Goal: Information Seeking & Learning: Learn about a topic

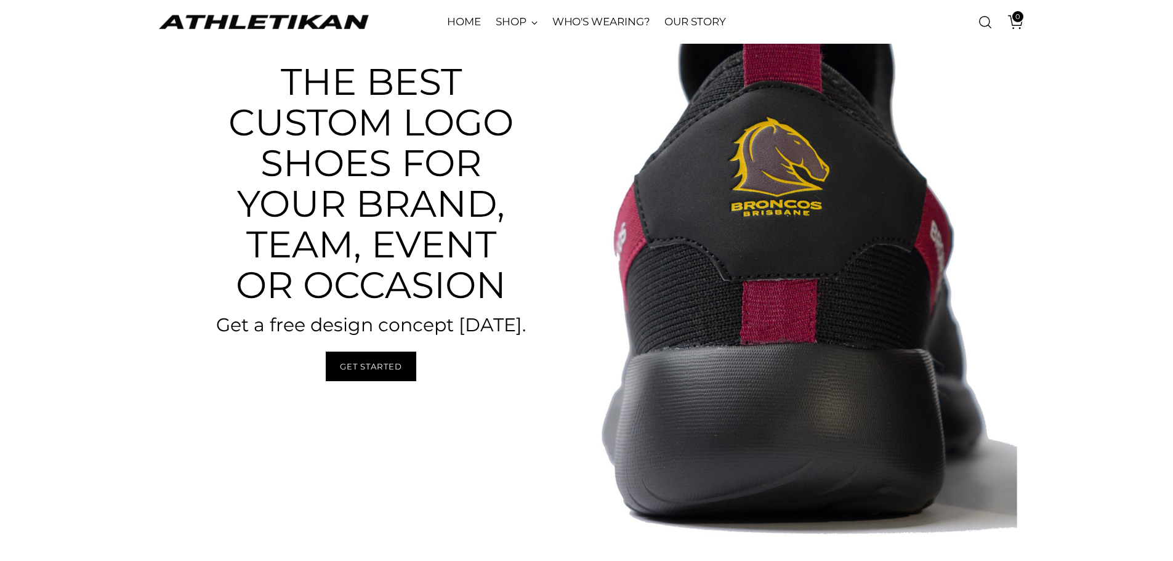
scroll to position [185, 0]
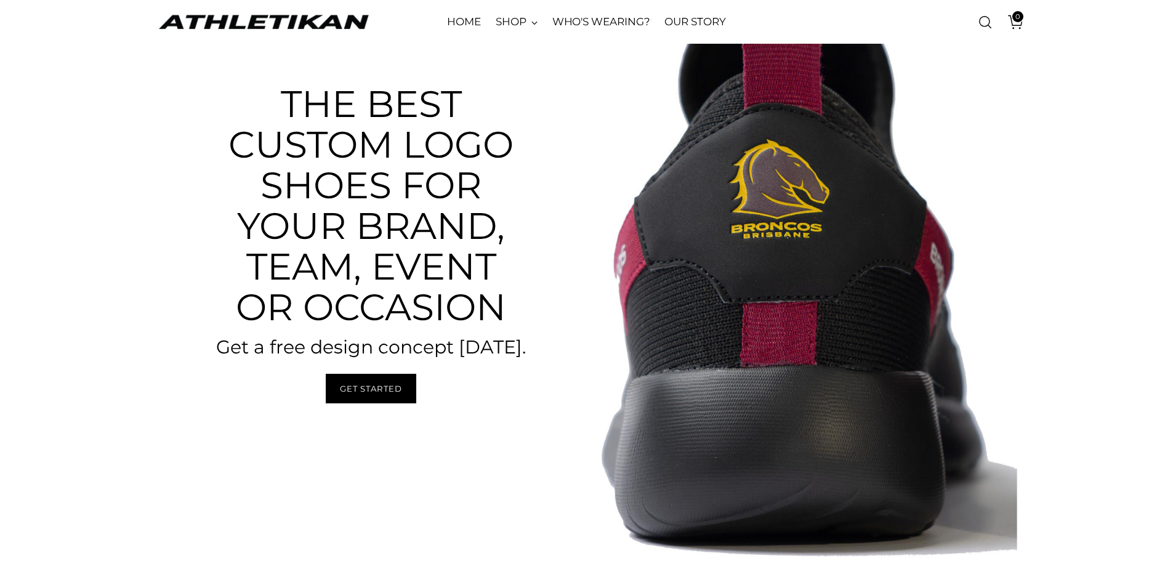
click at [344, 26] on img "ATHLETIKAN" at bounding box center [264, 21] width 216 height 19
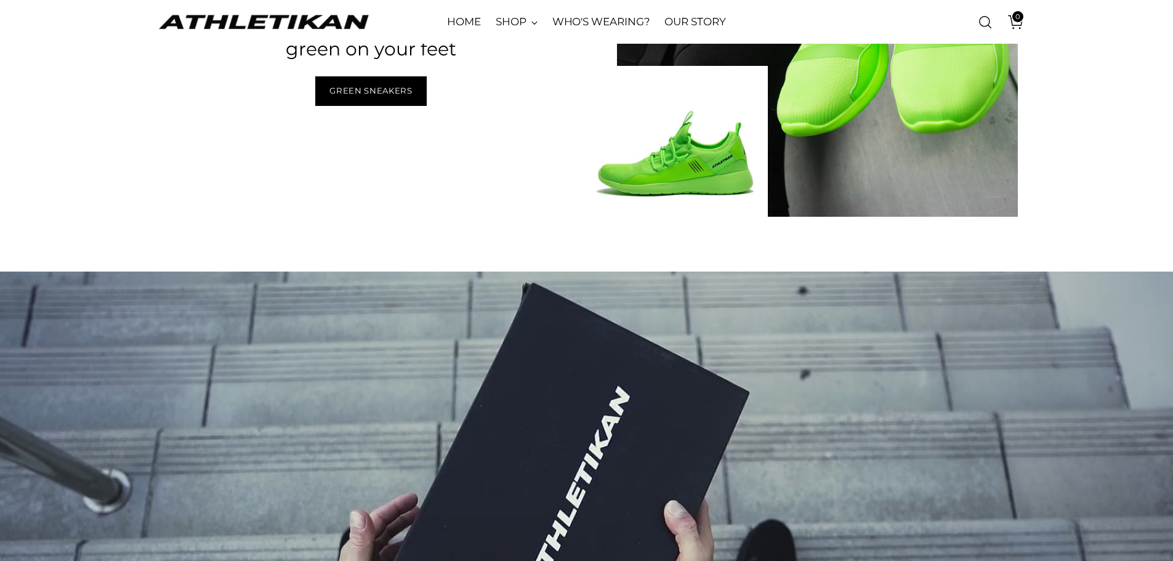
scroll to position [2156, 0]
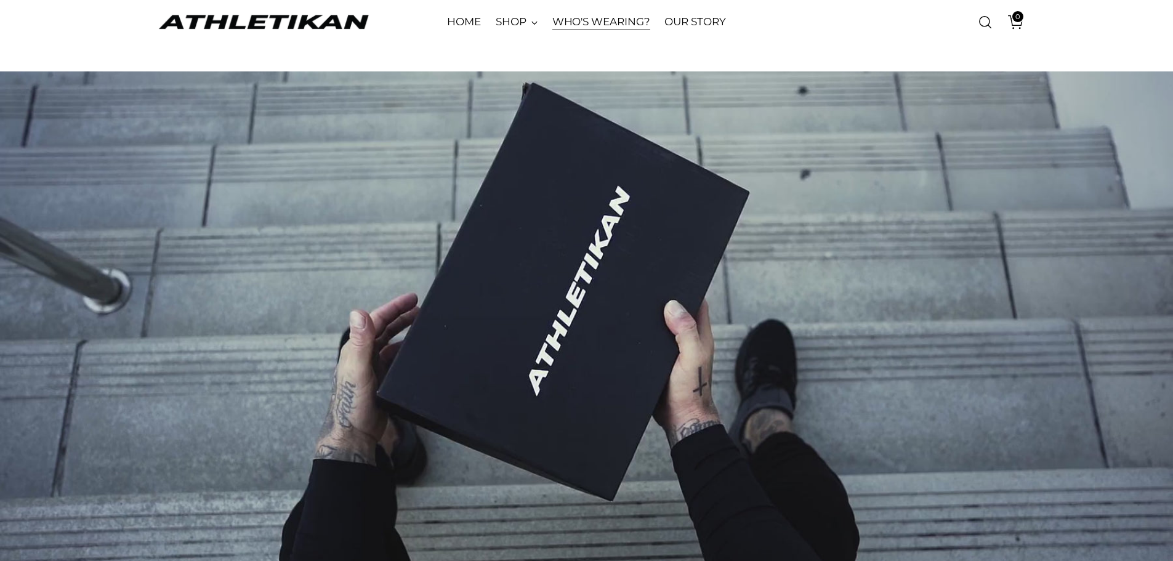
click at [581, 17] on link "WHO'S WEARING?" at bounding box center [602, 22] width 98 height 27
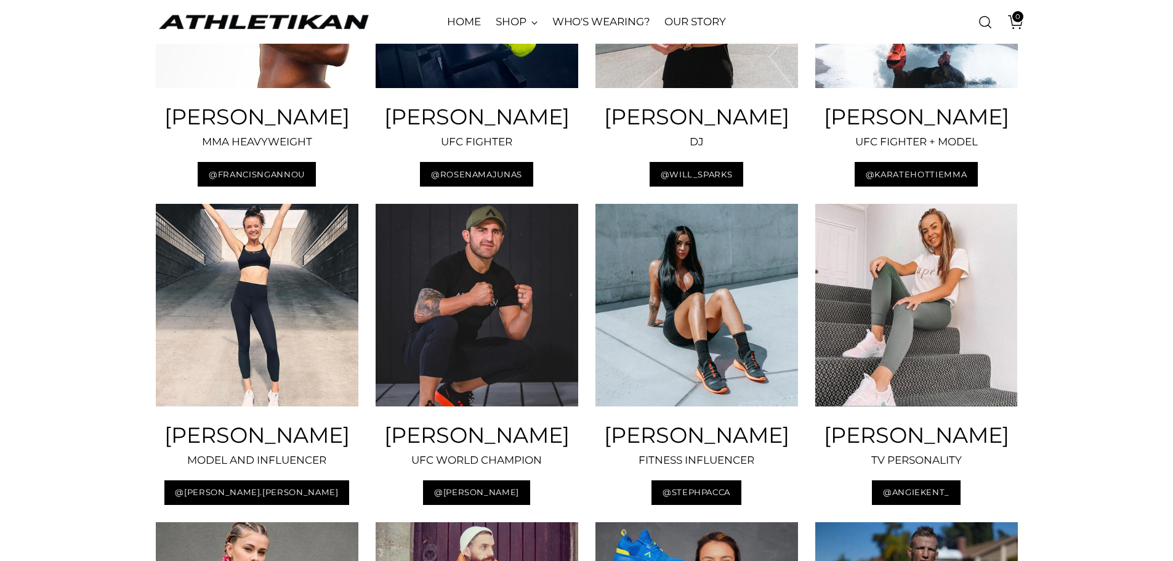
scroll to position [431, 0]
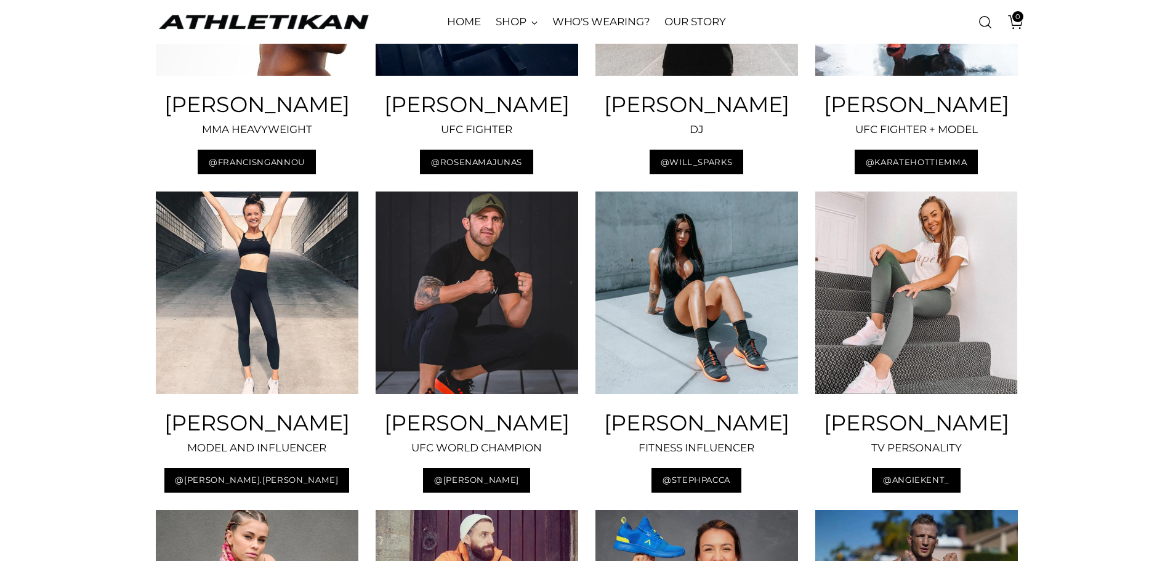
click at [489, 350] on img at bounding box center [477, 293] width 203 height 203
click at [470, 394] on img at bounding box center [477, 293] width 203 height 203
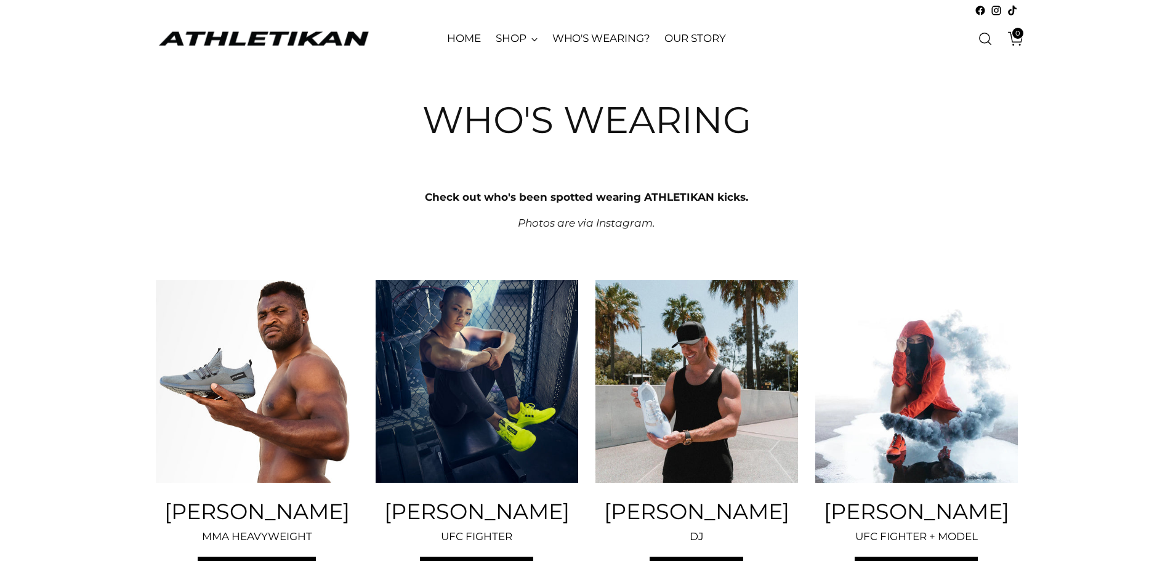
scroll to position [0, 0]
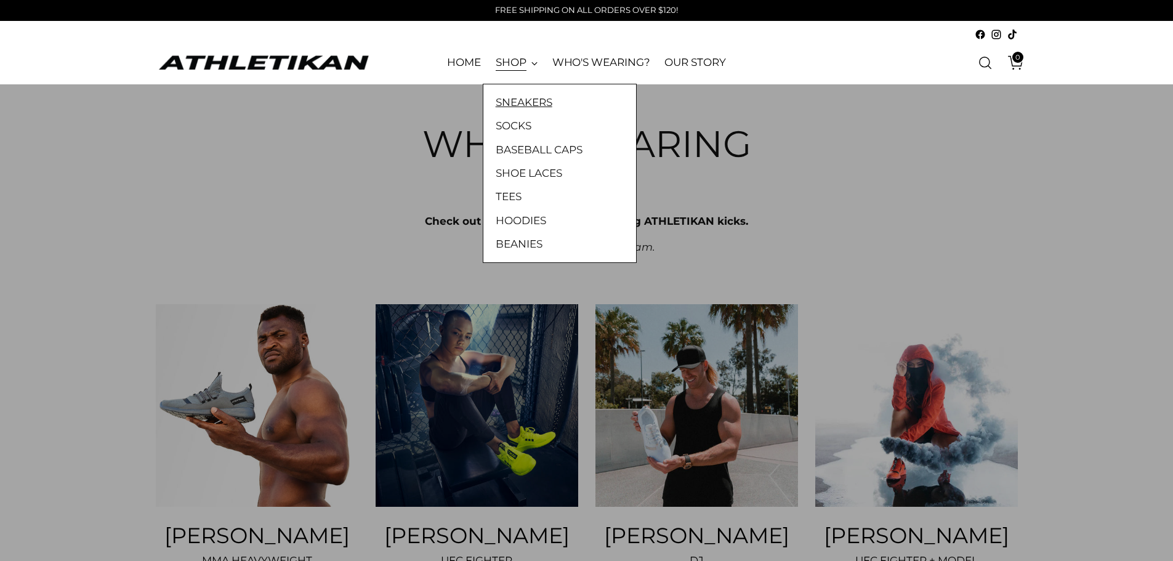
click at [531, 101] on link "SNEAKERS" at bounding box center [560, 102] width 128 height 16
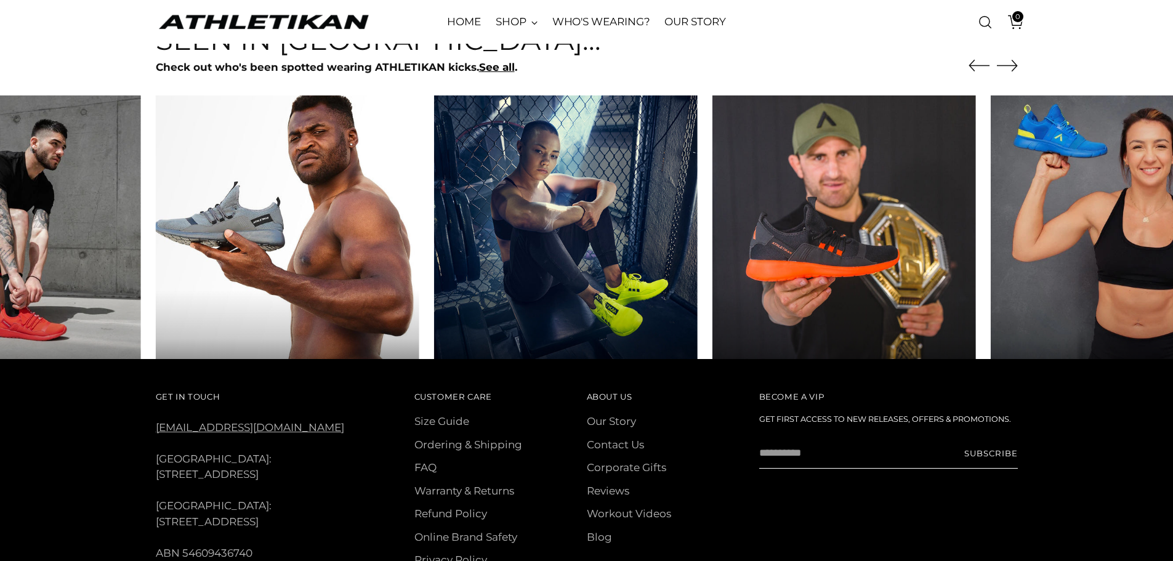
scroll to position [1071, 0]
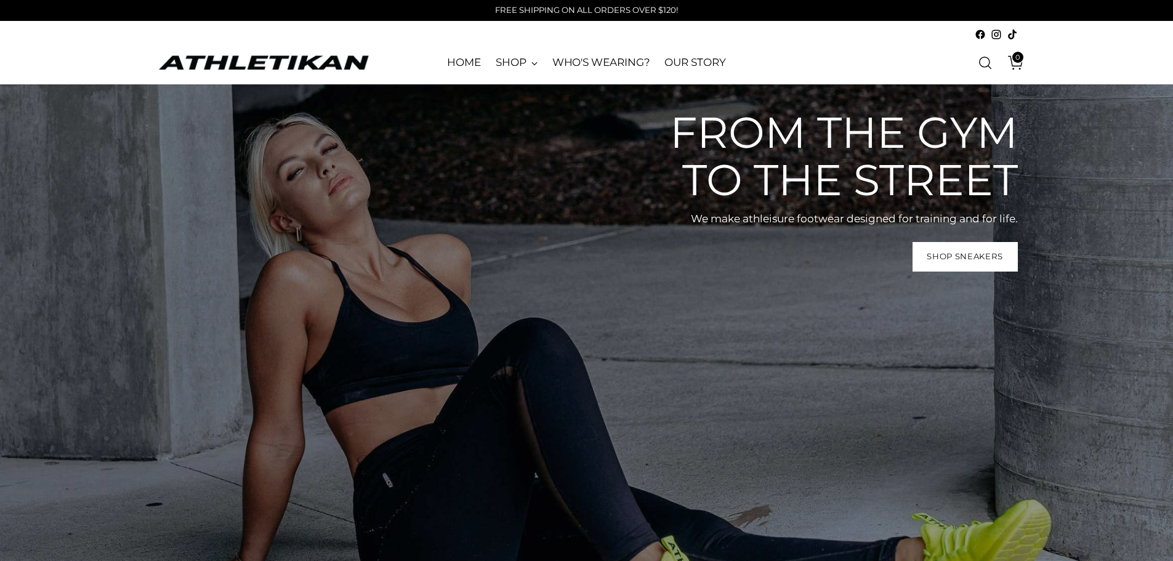
scroll to position [2156, 0]
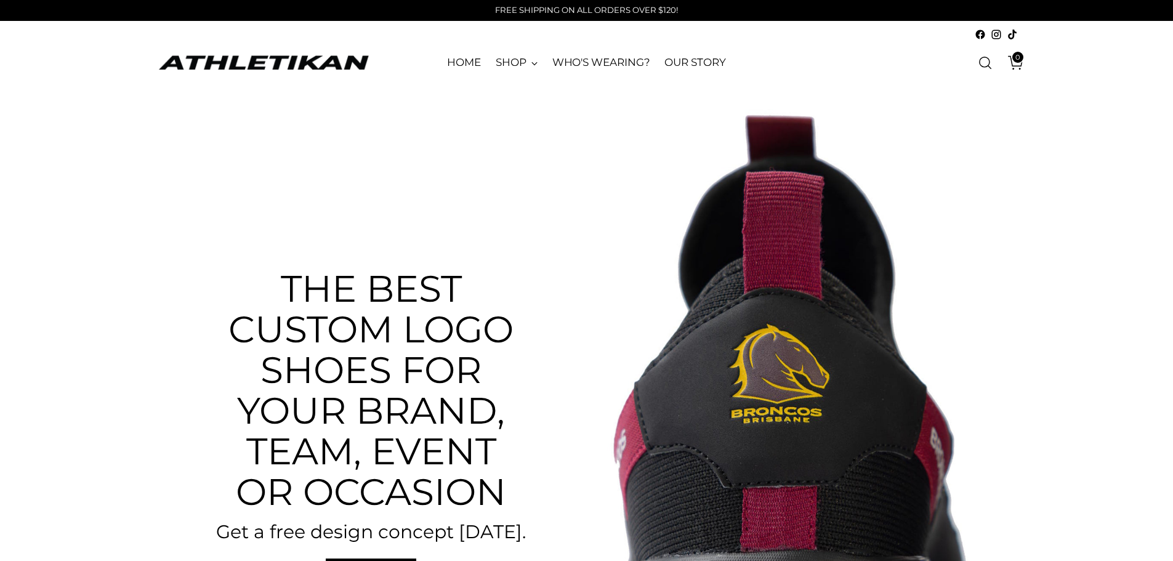
scroll to position [185, 0]
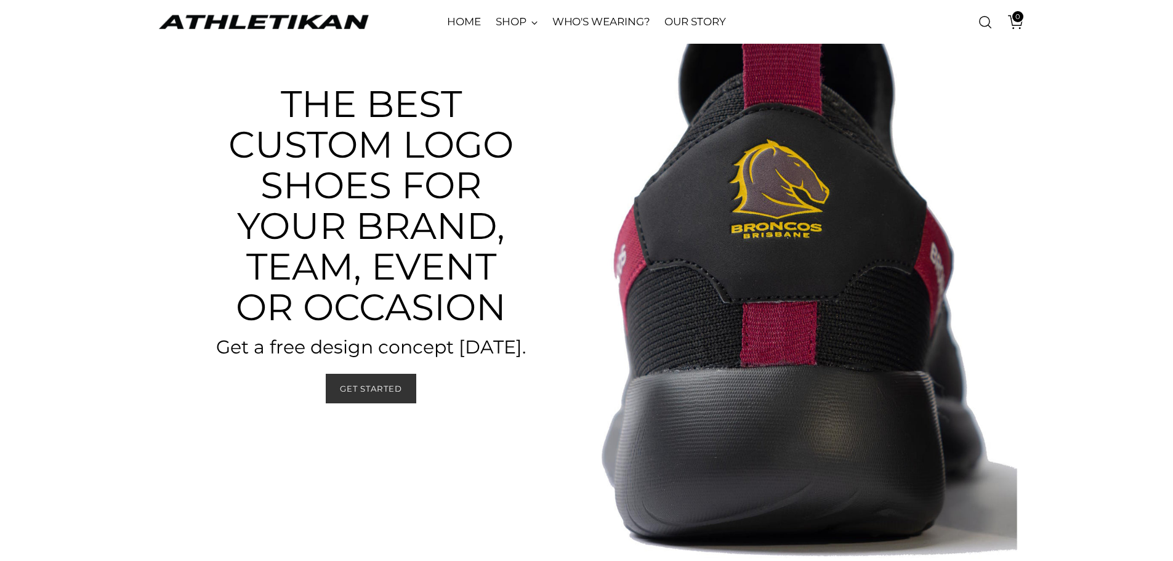
click at [400, 387] on span "Get Started" at bounding box center [371, 389] width 62 height 12
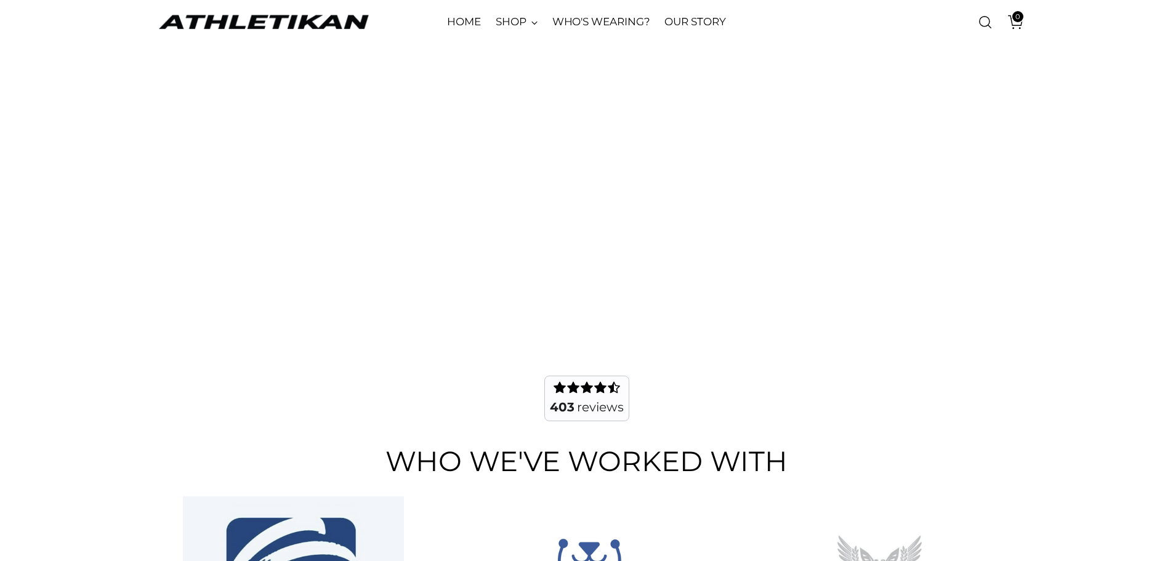
scroll to position [4328, 0]
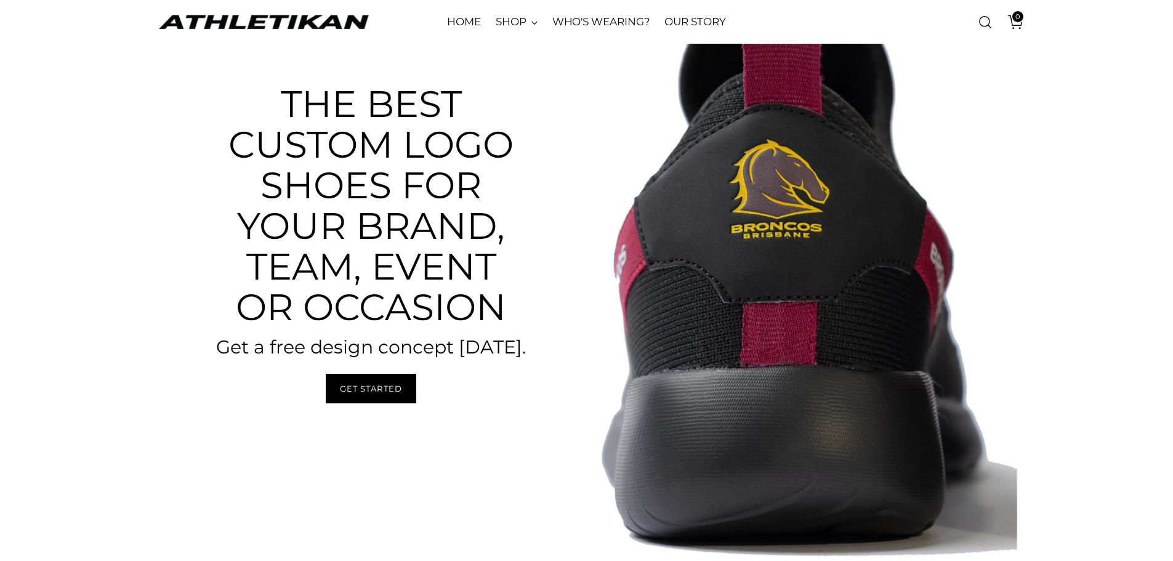
click at [806, 303] on img at bounding box center [802, 243] width 431 height 639
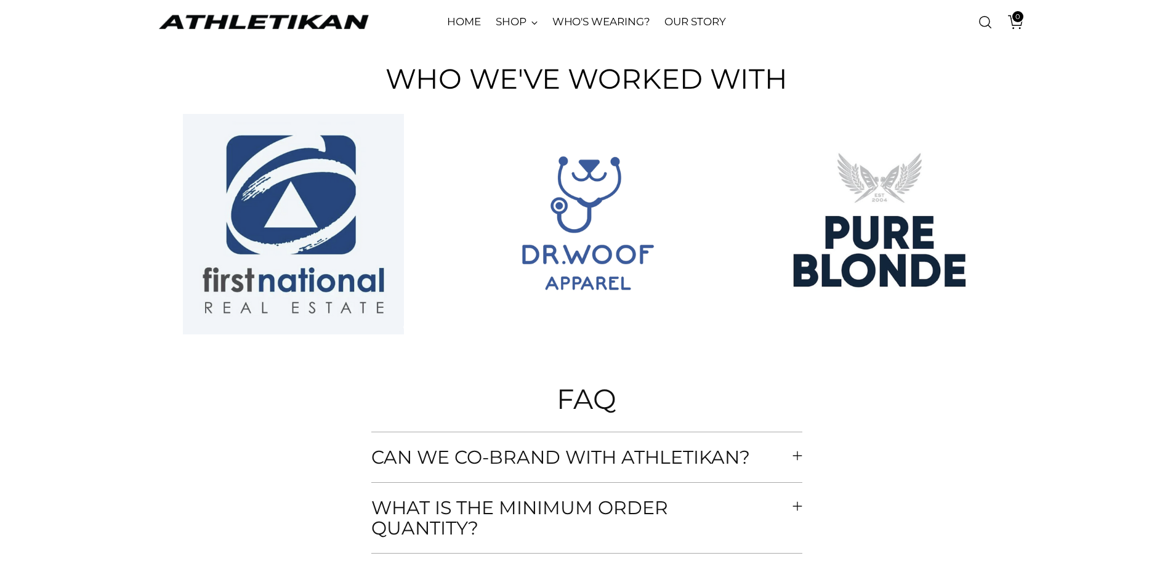
scroll to position [4743, 0]
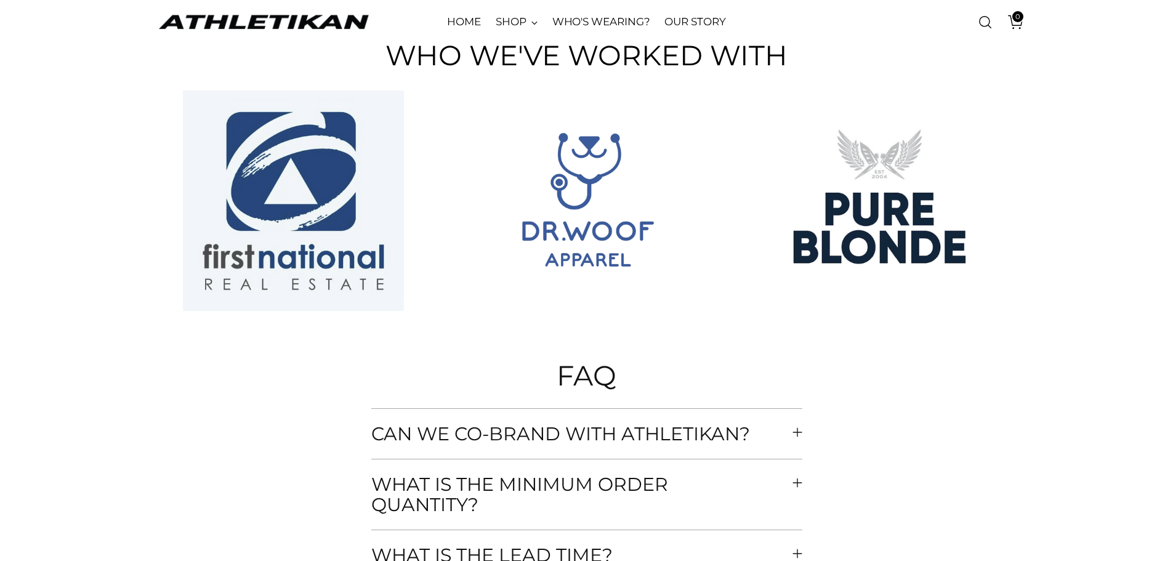
click at [670, 444] on span "Can we co-brand with athletikan?" at bounding box center [579, 434] width 416 height 20
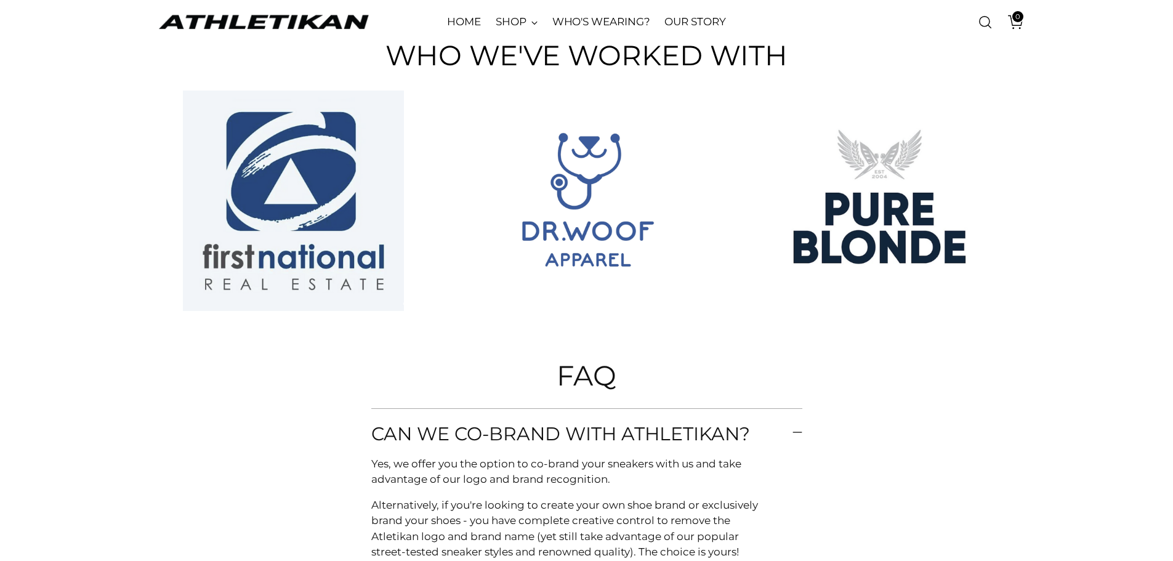
click at [670, 443] on span "Can we co-brand with athletikan?" at bounding box center [579, 434] width 416 height 20
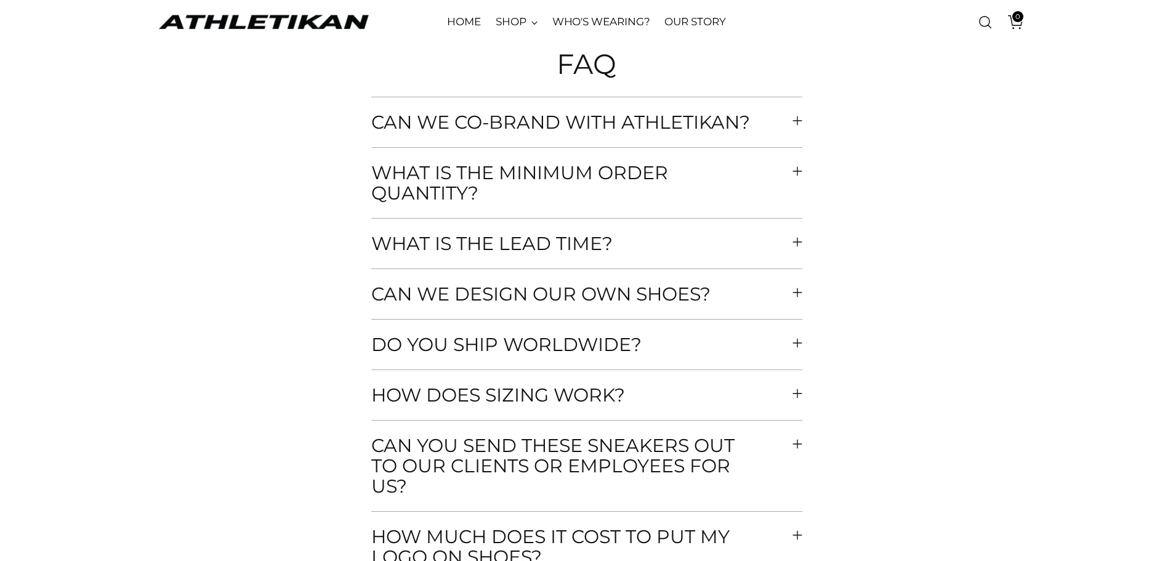
scroll to position [5051, 0]
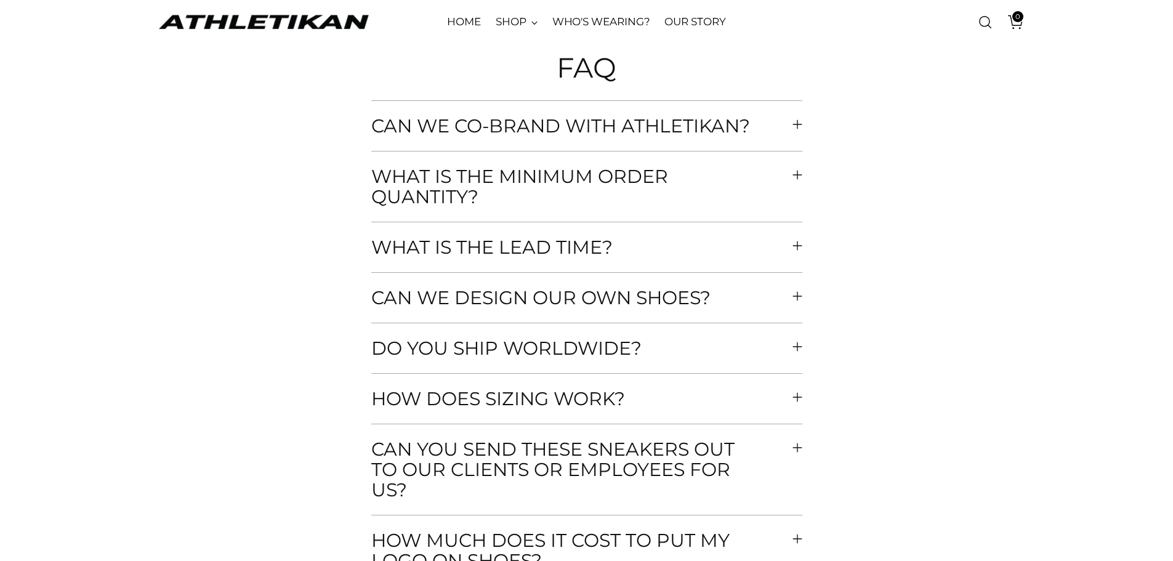
click at [650, 195] on span "What is the minimum order quantity?" at bounding box center [581, 186] width 421 height 41
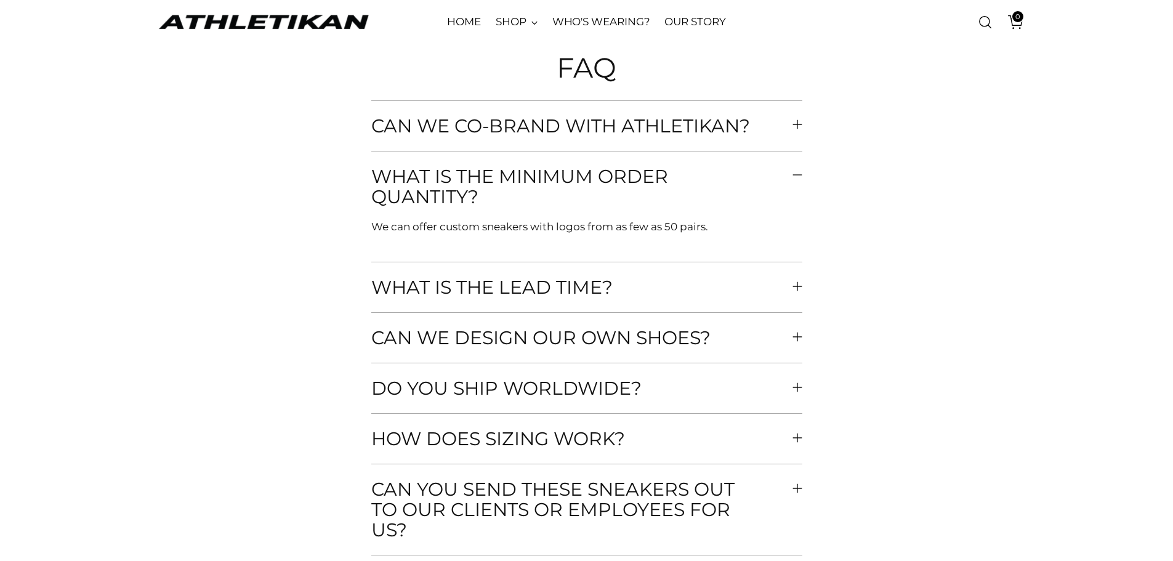
click at [670, 129] on span "Can we co-brand with athletikan?" at bounding box center [579, 126] width 416 height 20
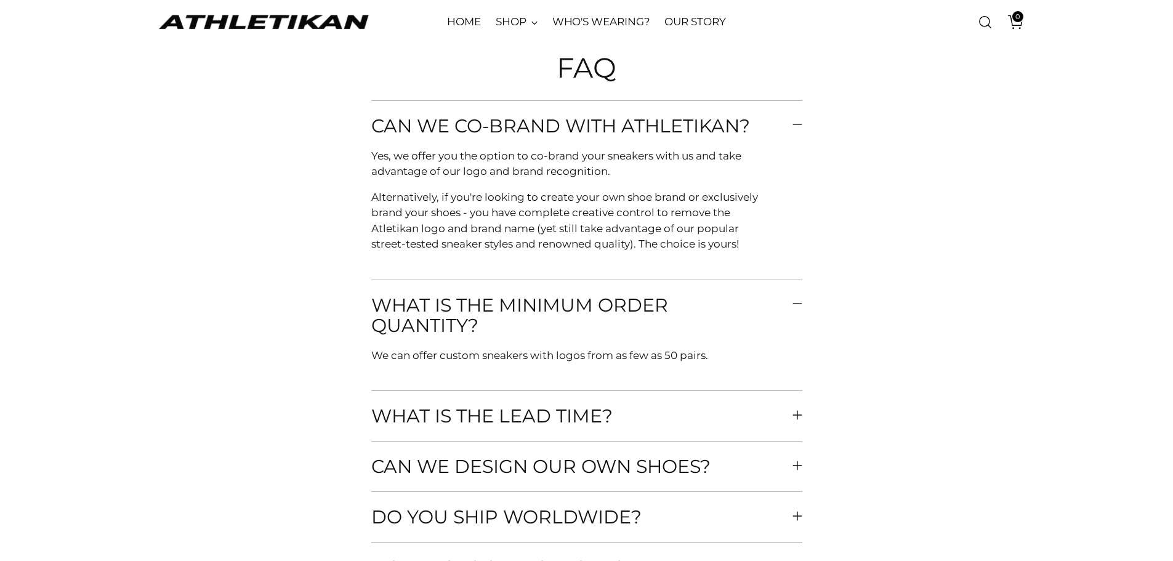
click at [799, 411] on icon "button" at bounding box center [798, 415] width 10 height 10
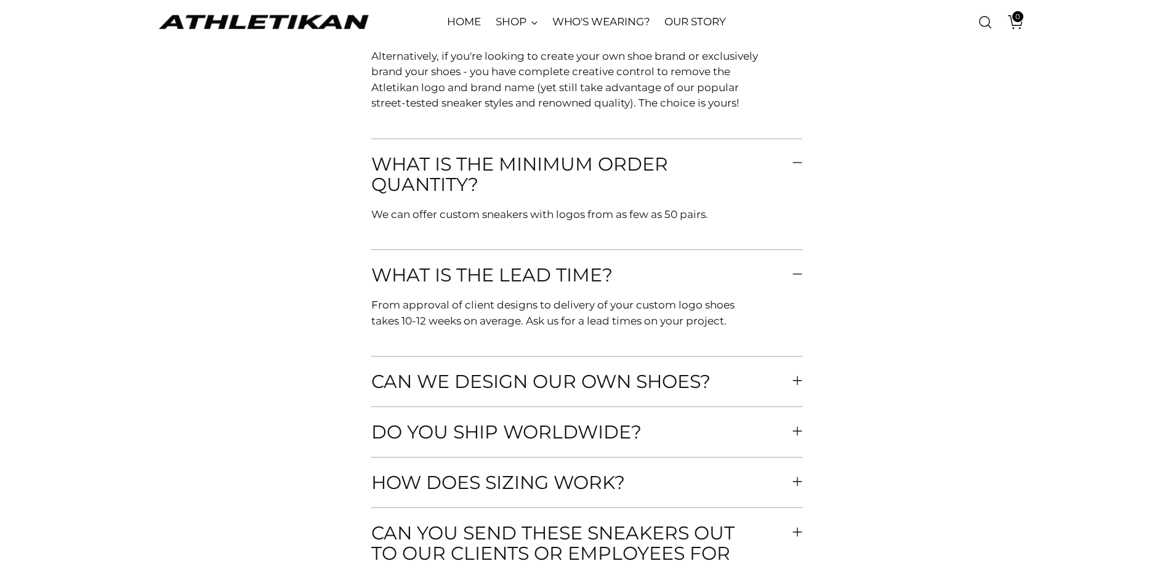
scroll to position [5236, 0]
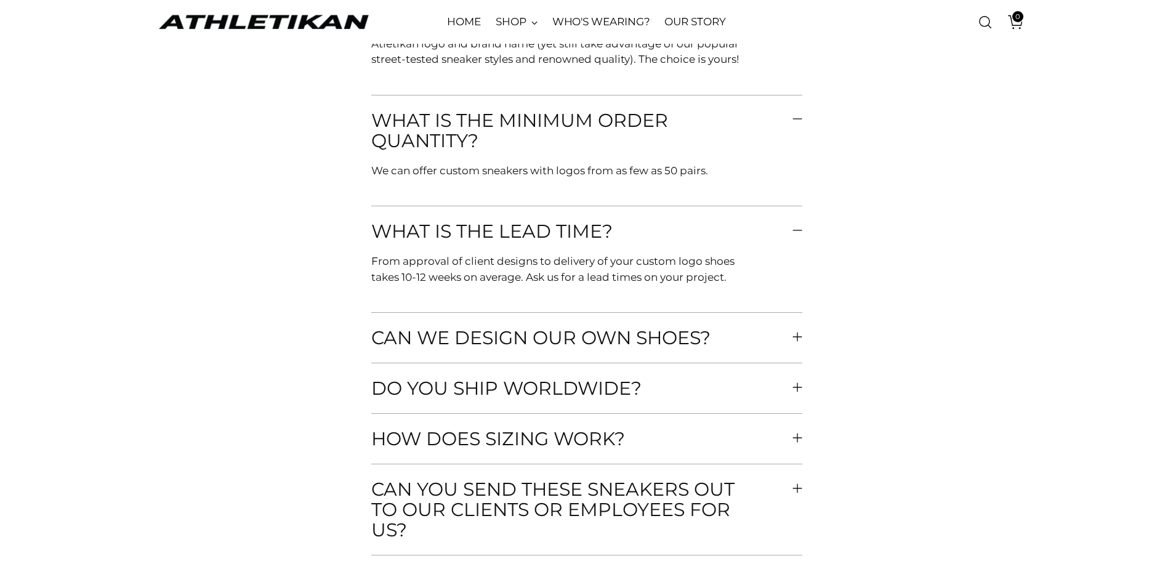
click at [575, 346] on span "Can we design our own shoes?" at bounding box center [559, 338] width 376 height 20
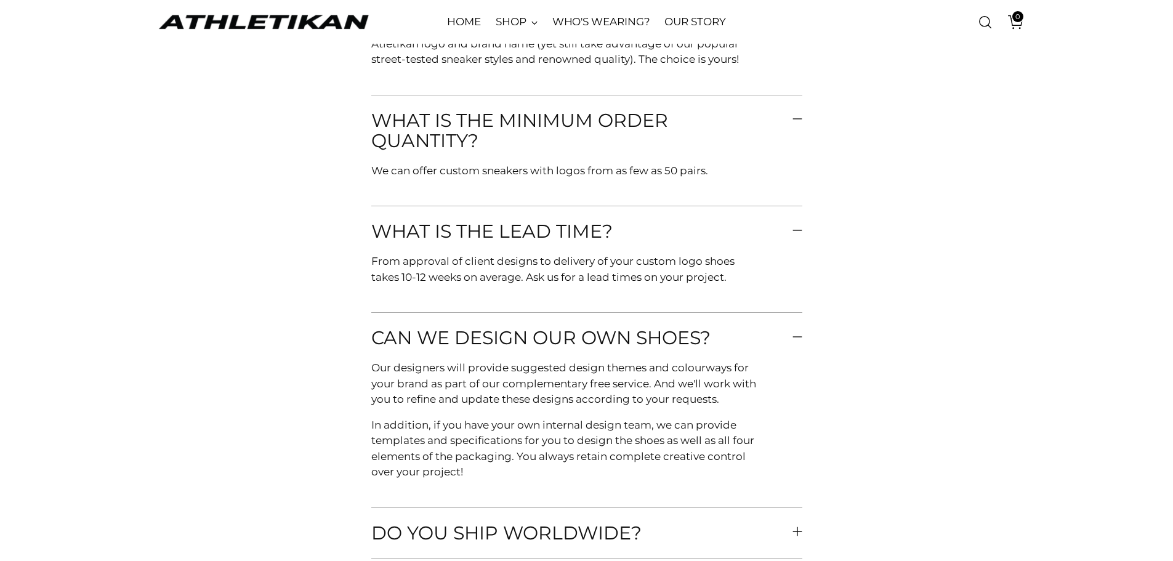
click at [589, 347] on span "Can we design our own shoes?" at bounding box center [559, 338] width 376 height 20
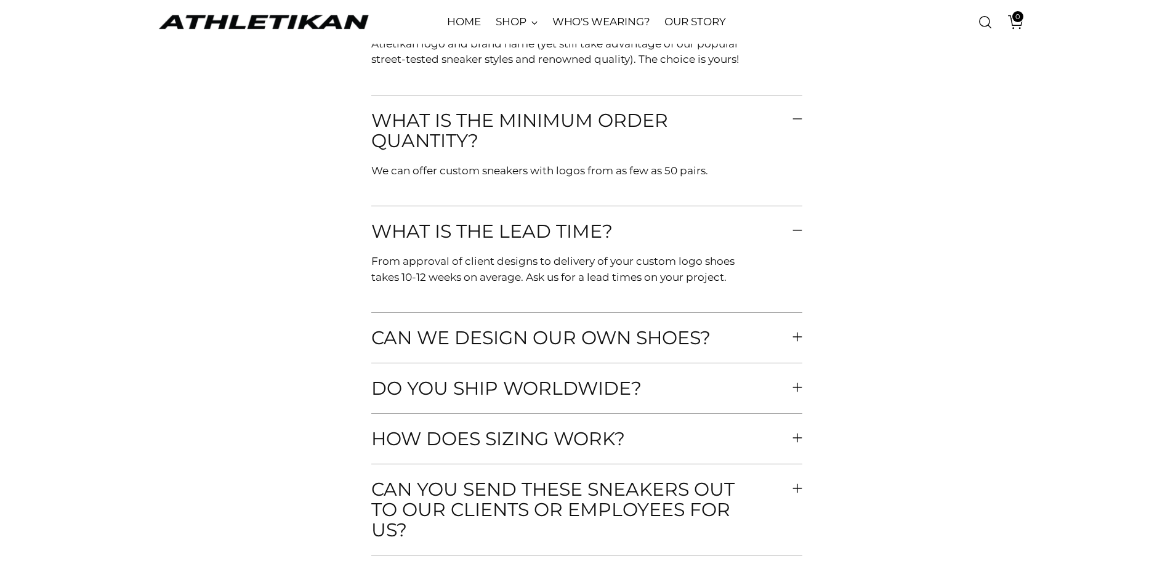
click at [598, 389] on span "Do you ship worldwide?" at bounding box center [524, 388] width 307 height 20
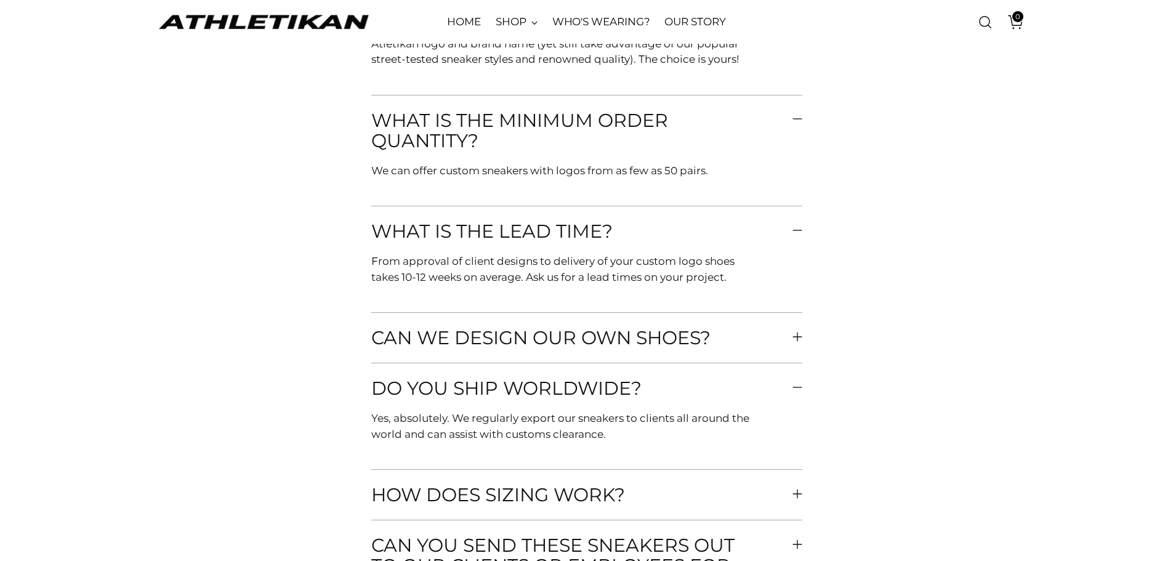
click at [598, 389] on span "Do you ship worldwide?" at bounding box center [524, 388] width 307 height 20
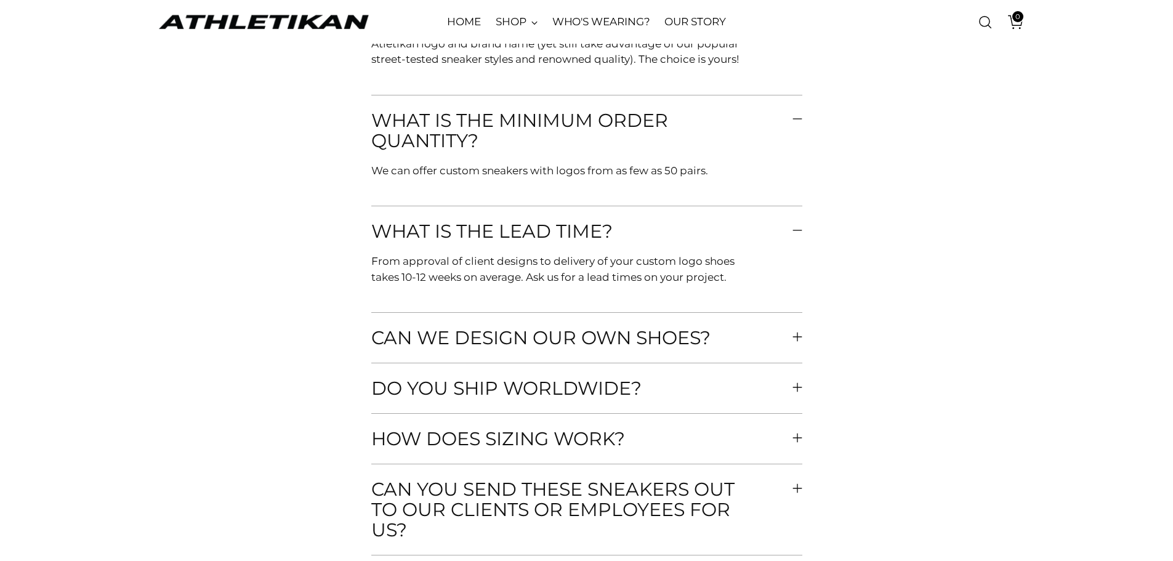
click at [589, 429] on span "How does sizing work?" at bounding box center [516, 439] width 291 height 20
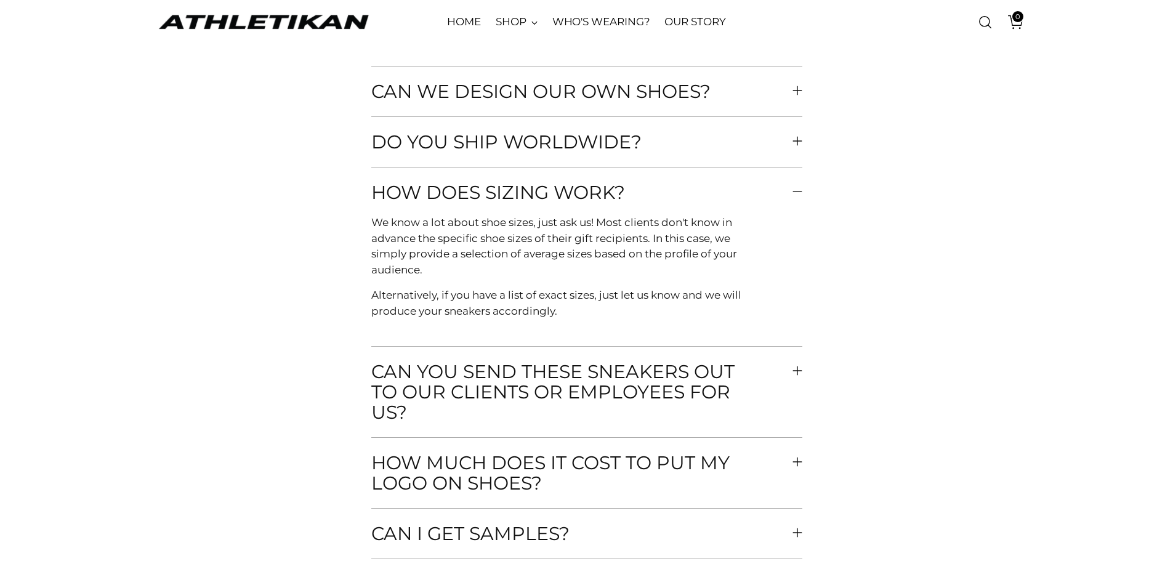
scroll to position [5544, 0]
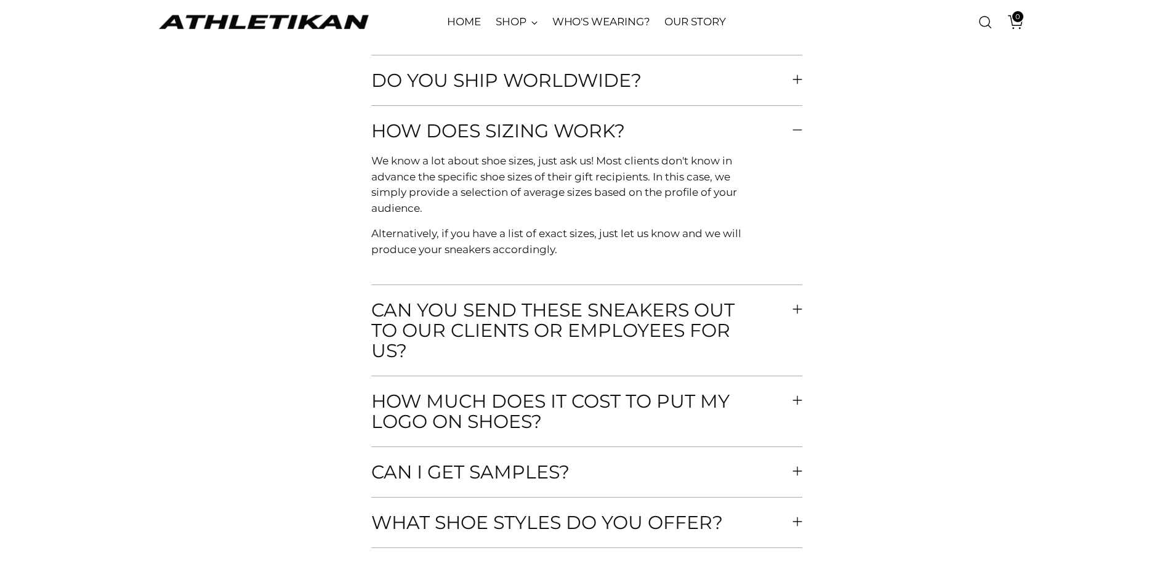
click at [631, 400] on span "How much does it cost to put my logo on shoes?" at bounding box center [581, 411] width 421 height 41
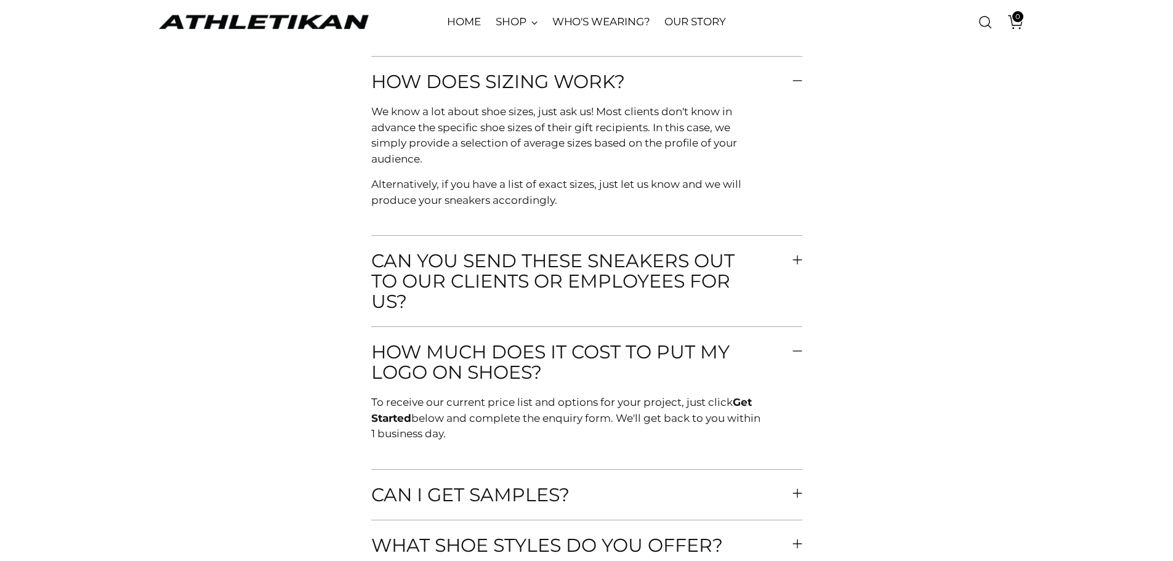
scroll to position [5667, 0]
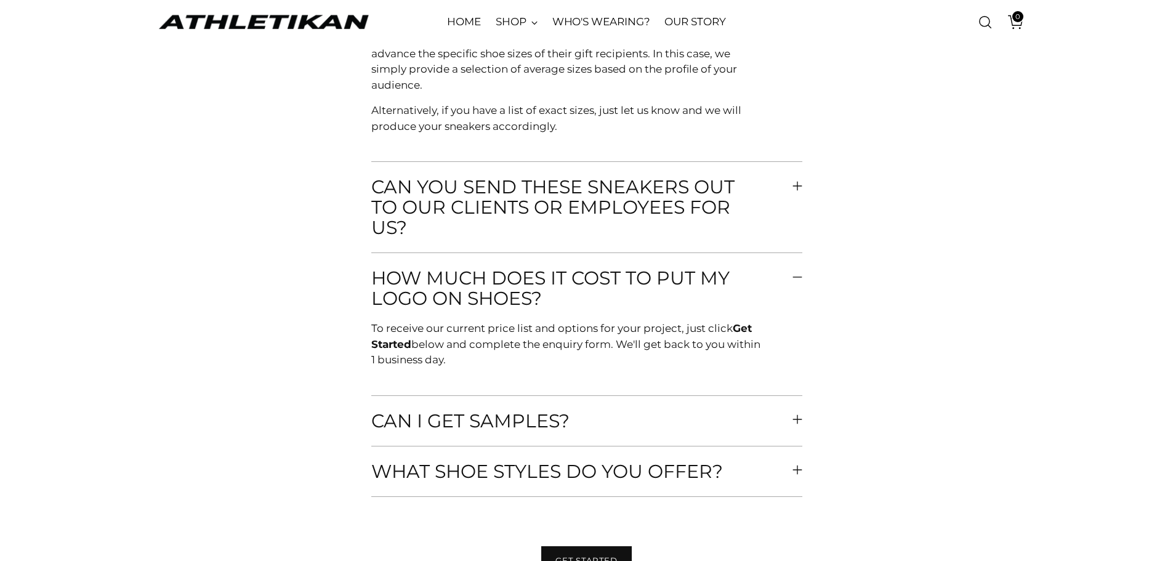
click at [538, 411] on span "Can I get samples?" at bounding box center [488, 421] width 235 height 20
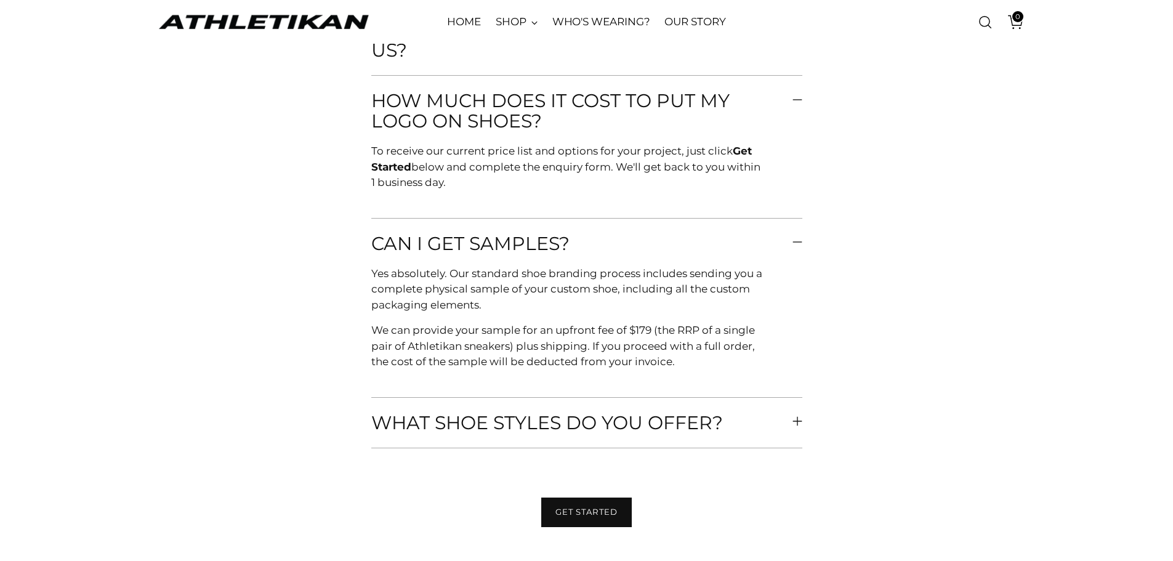
scroll to position [5852, 0]
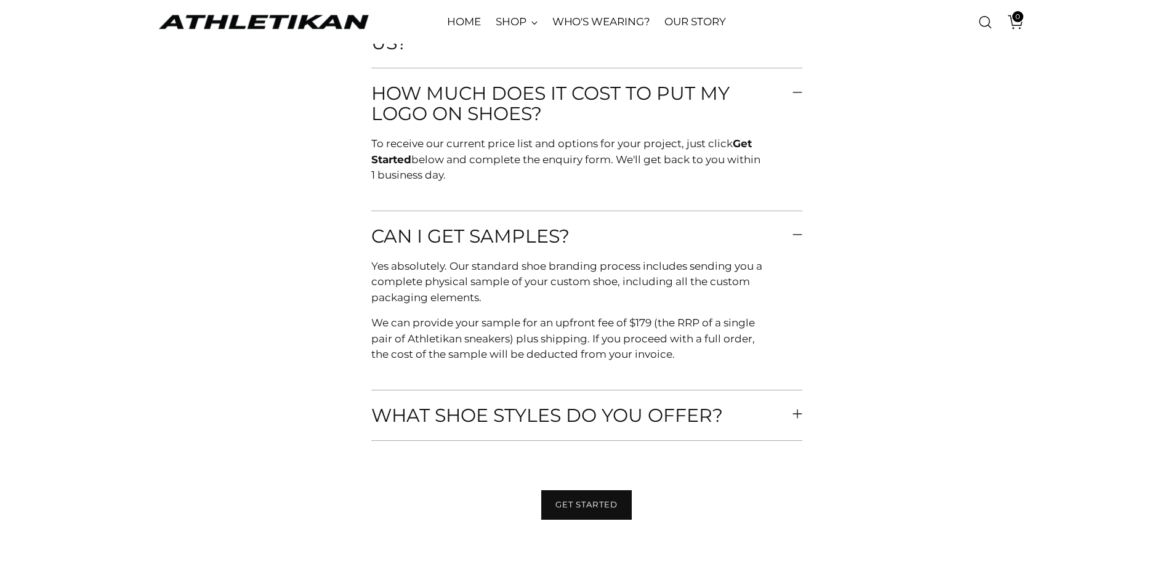
click at [542, 410] on span "What shoe styles do you offer?" at bounding box center [565, 415] width 389 height 20
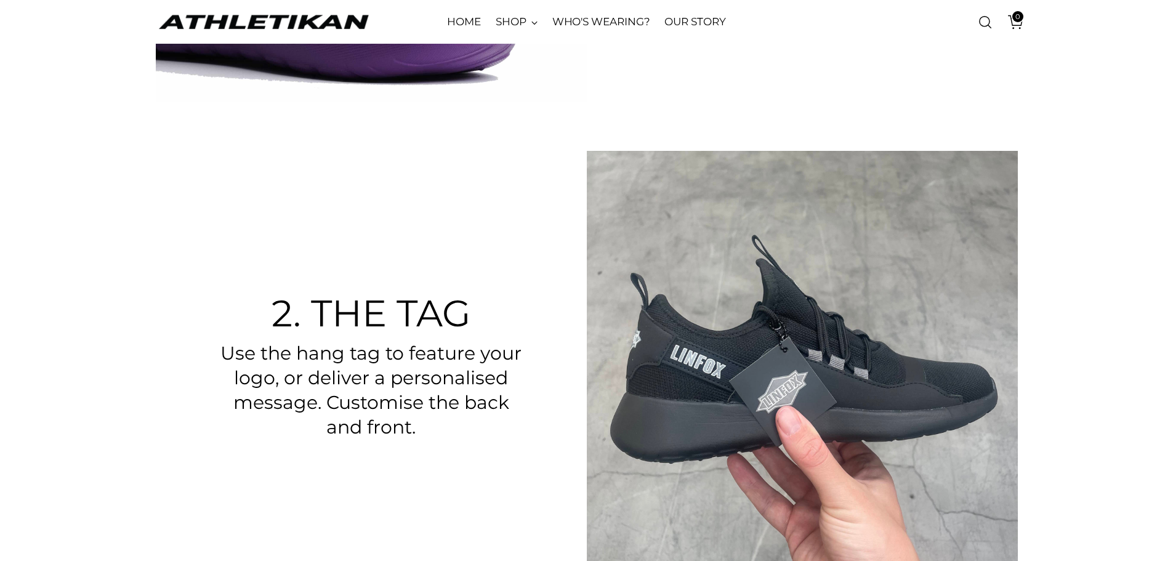
scroll to position [1047, 0]
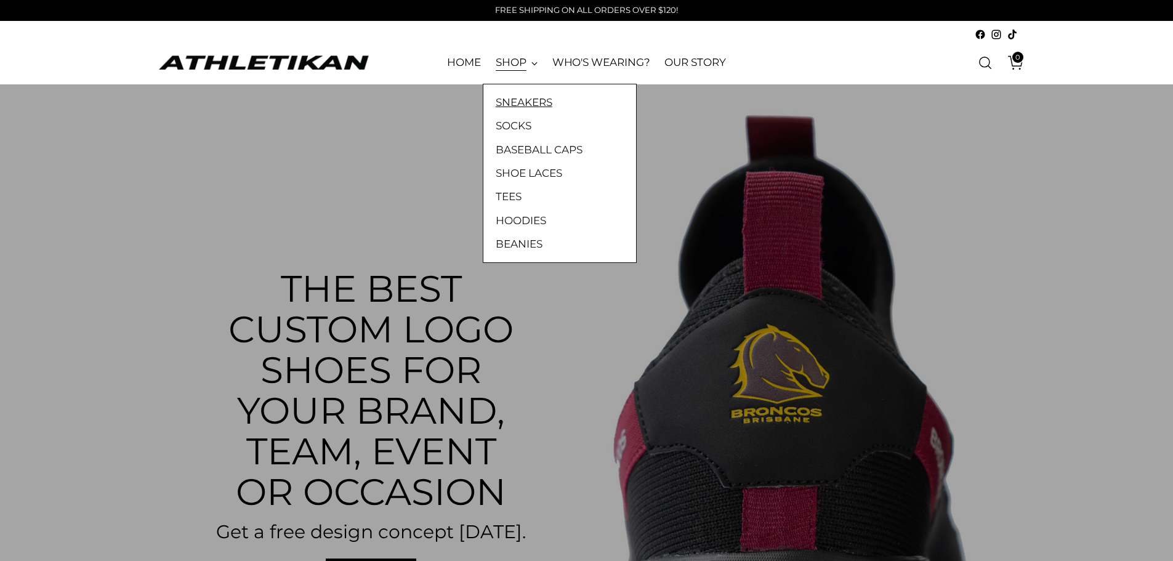
click at [541, 105] on link "SNEAKERS" at bounding box center [560, 102] width 128 height 16
